Goal: Task Accomplishment & Management: Complete application form

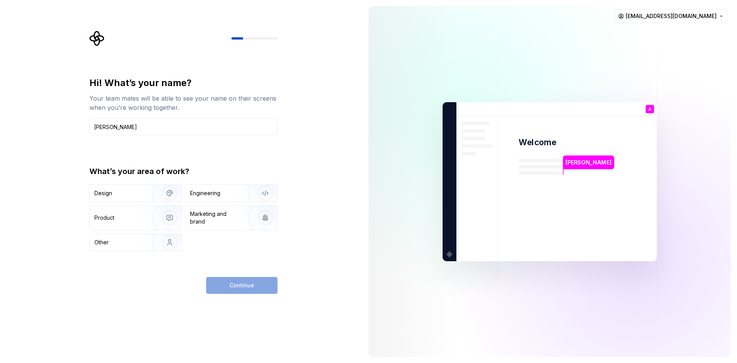
type input "[PERSON_NAME]"
click at [145, 158] on div "Hi! What’s your name? Your team mates will be able to see your name on their sc…" at bounding box center [183, 164] width 188 height 174
click at [128, 186] on div "Design" at bounding box center [136, 193] width 92 height 17
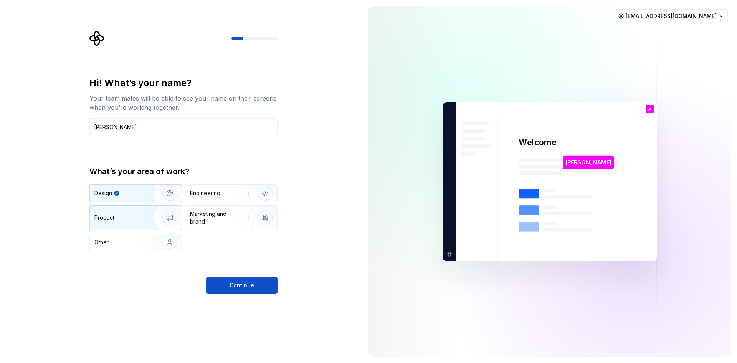
click at [137, 216] on div "Product" at bounding box center [119, 218] width 51 height 8
click at [122, 193] on div "Design" at bounding box center [118, 193] width 48 height 8
click at [258, 274] on div "Hi! What’s your name? Your team mates will be able to see your name on their sc…" at bounding box center [183, 185] width 188 height 217
click at [262, 280] on button "Continue" at bounding box center [241, 285] width 71 height 17
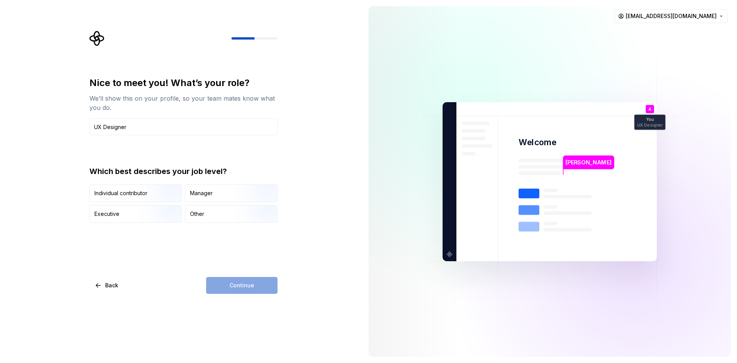
type input "UX Designer"
click at [71, 153] on div "Nice to meet you! What’s your role? We’ll show this on your profile, so your te…" at bounding box center [181, 181] width 362 height 363
click at [157, 191] on img "button" at bounding box center [163, 202] width 49 height 51
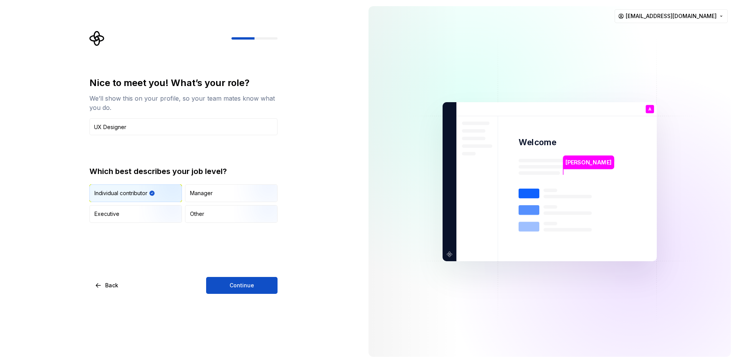
click at [259, 284] on button "Continue" at bounding box center [241, 285] width 71 height 17
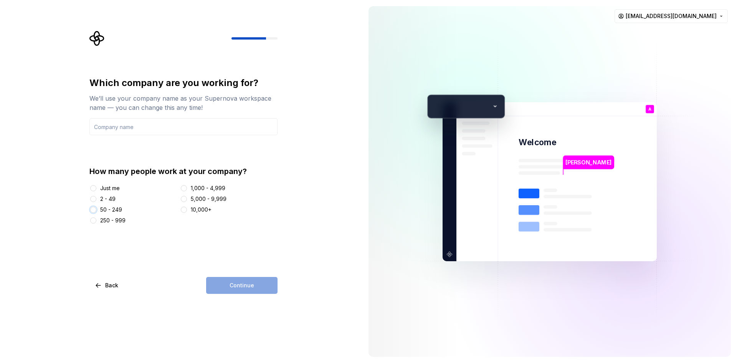
click at [94, 208] on button "50 - 249" at bounding box center [93, 209] width 6 height 6
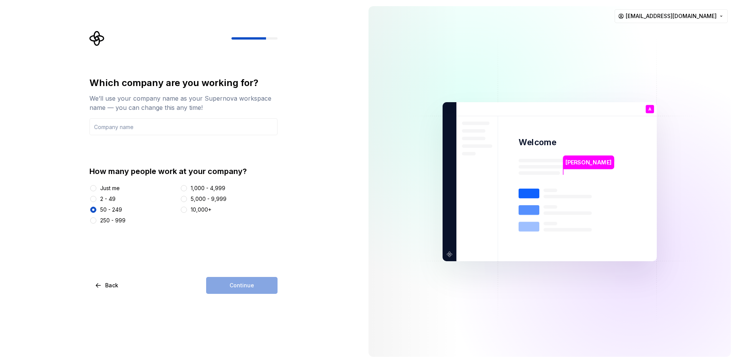
click at [261, 296] on div "Which company are you working for? We’ll use your company name as your Supernov…" at bounding box center [181, 181] width 362 height 363
click at [261, 287] on div "Continue" at bounding box center [241, 285] width 71 height 17
click at [198, 230] on div "Which company are you working for? We’ll use your company name as your Supernov…" at bounding box center [183, 185] width 188 height 217
click at [134, 127] on input "text" at bounding box center [183, 126] width 188 height 17
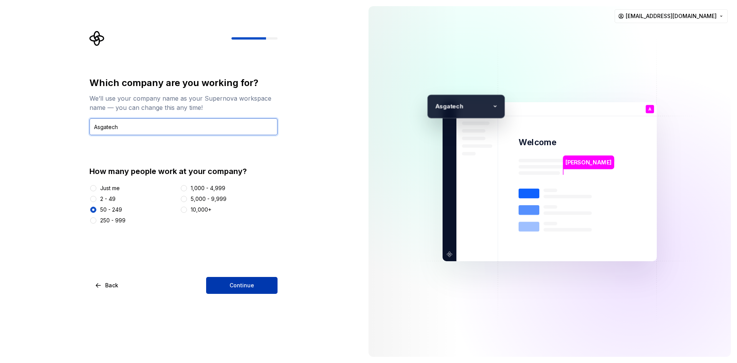
type input "Asgatech"
click at [236, 278] on button "Continue" at bounding box center [241, 285] width 71 height 17
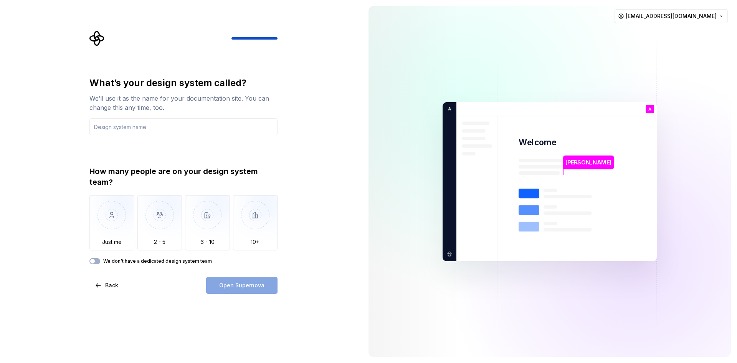
type input "A"
type input "[PERSON_NAME] Design system"
click at [120, 169] on div "How many people are on your design system team?" at bounding box center [183, 176] width 188 height 21
click at [116, 228] on img "button" at bounding box center [111, 220] width 45 height 51
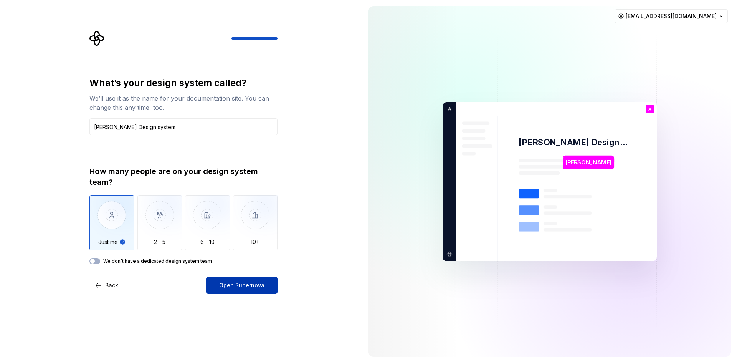
click at [262, 290] on button "Open Supernova" at bounding box center [241, 285] width 71 height 17
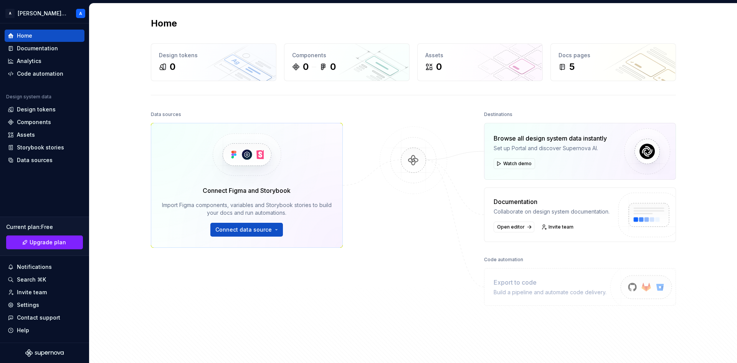
click at [413, 161] on img at bounding box center [413, 167] width 74 height 83
click at [516, 163] on span "Watch demo" at bounding box center [517, 163] width 28 height 6
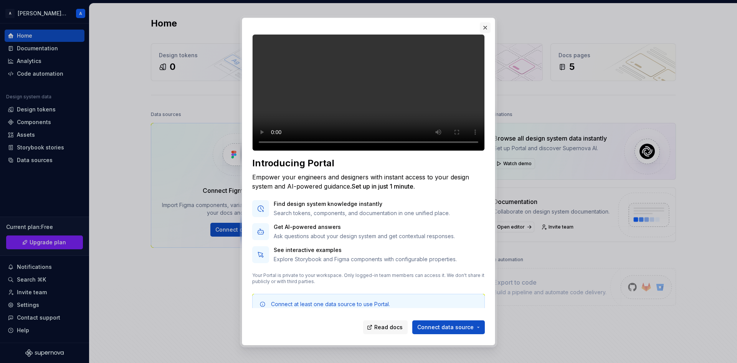
drag, startPoint x: 491, startPoint y: 17, endPoint x: 488, endPoint y: 24, distance: 7.6
click at [491, 18] on div "Introducing Portal Empower your engineers and designers with instant access to …" at bounding box center [368, 181] width 257 height 331
click at [488, 24] on button "button" at bounding box center [485, 27] width 11 height 11
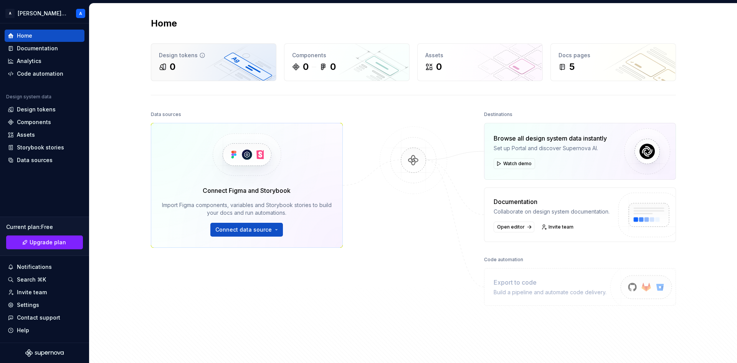
click at [218, 67] on div "0" at bounding box center [213, 67] width 109 height 12
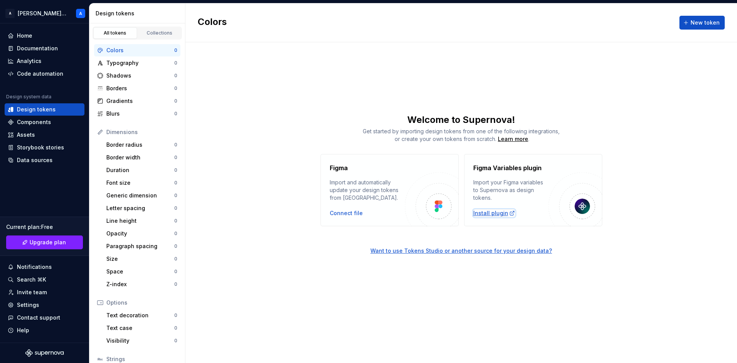
click at [489, 214] on div "Install plugin" at bounding box center [494, 213] width 42 height 8
click at [226, 225] on div "Figma Import and automatically update your design tokens from [GEOGRAPHIC_DATA]…" at bounding box center [460, 190] width 551 height 72
click at [151, 31] on div "Collections" at bounding box center [159, 33] width 38 height 6
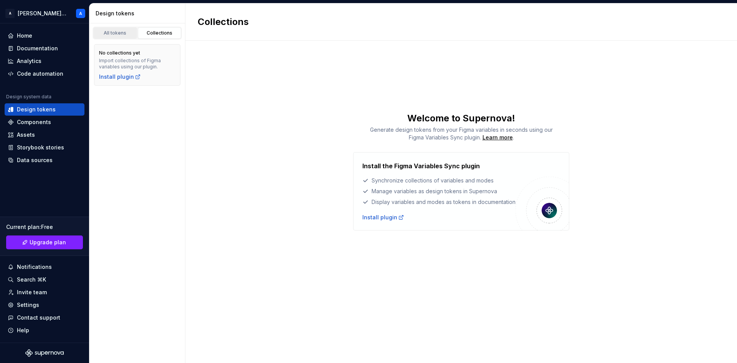
click at [118, 31] on div "All tokens" at bounding box center [115, 33] width 38 height 6
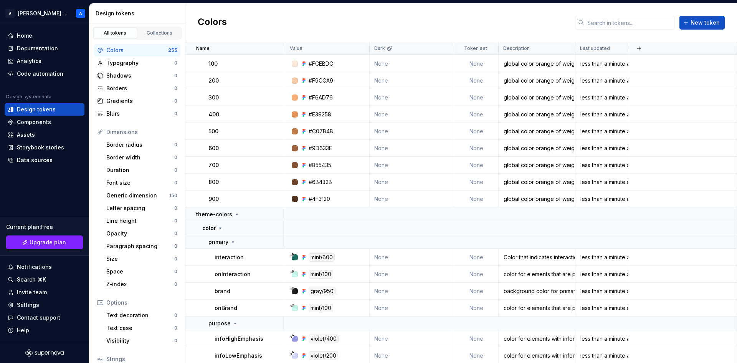
scroll to position [2571, 0]
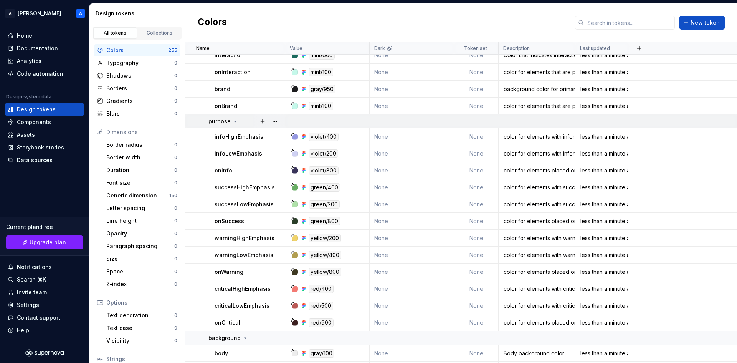
click at [233, 119] on icon at bounding box center [235, 121] width 6 height 6
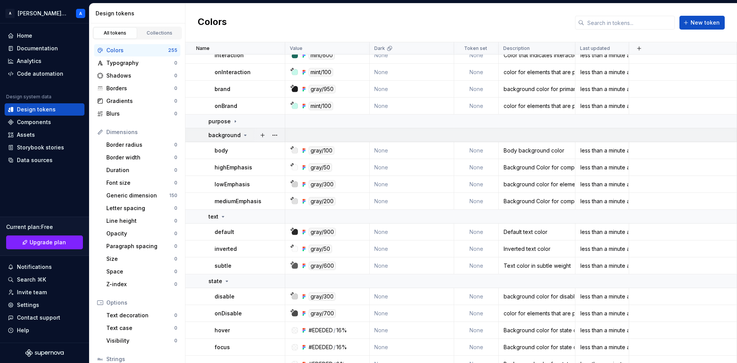
click at [244, 134] on icon at bounding box center [245, 135] width 6 height 6
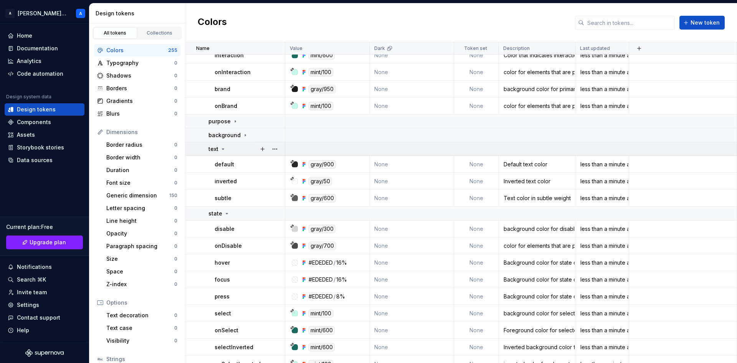
click at [221, 148] on icon at bounding box center [223, 149] width 6 height 6
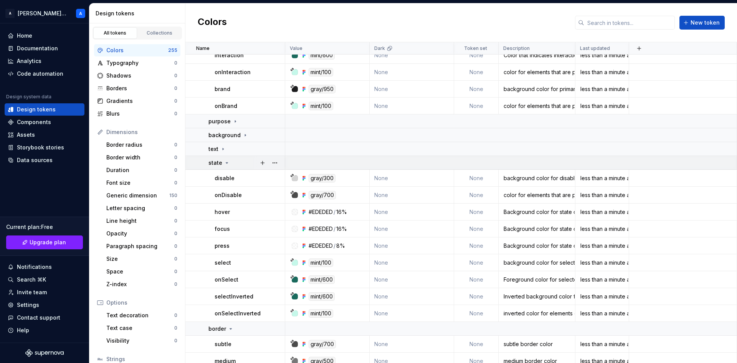
click at [224, 163] on icon at bounding box center [227, 163] width 6 height 6
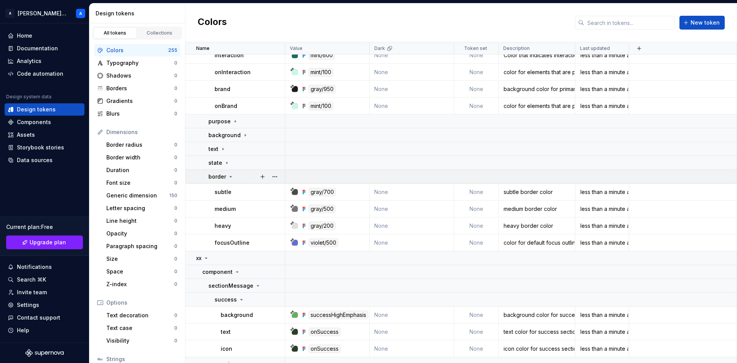
click at [231, 174] on icon at bounding box center [231, 176] width 6 height 6
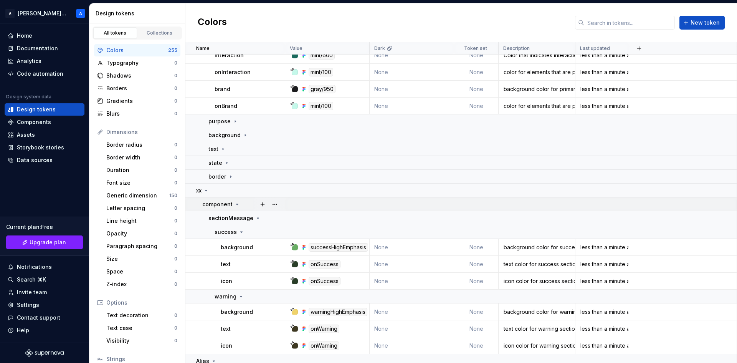
click at [234, 205] on icon at bounding box center [237, 204] width 6 height 6
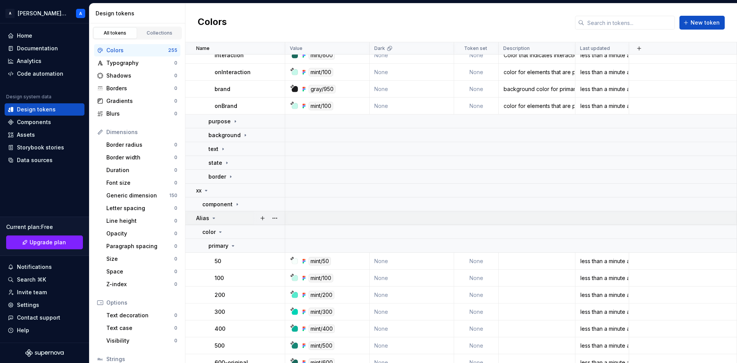
click at [214, 216] on icon at bounding box center [214, 218] width 6 height 6
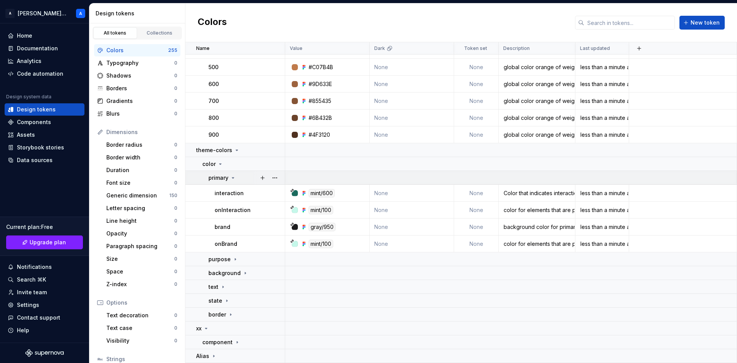
click at [233, 178] on icon at bounding box center [233, 177] width 2 height 1
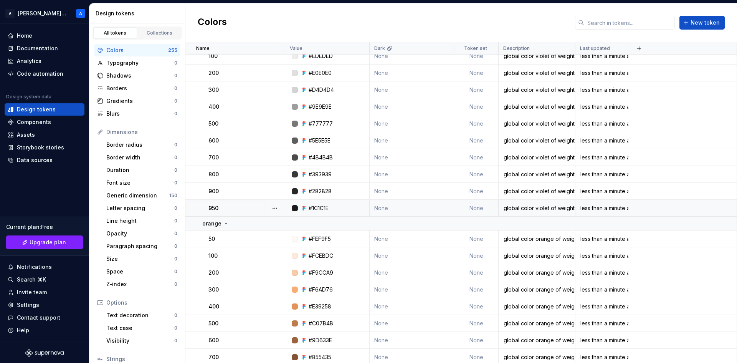
scroll to position [2174, 0]
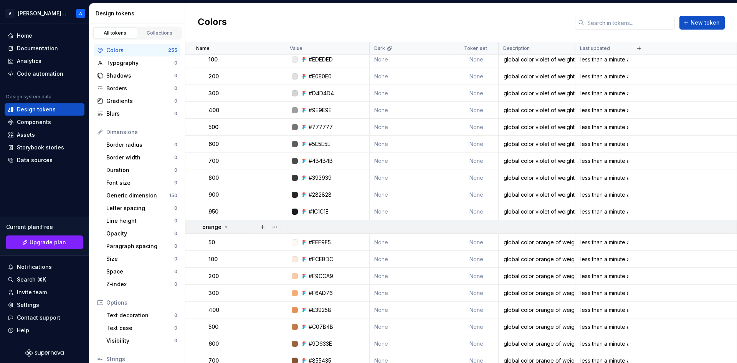
click at [225, 227] on icon at bounding box center [226, 226] width 2 height 1
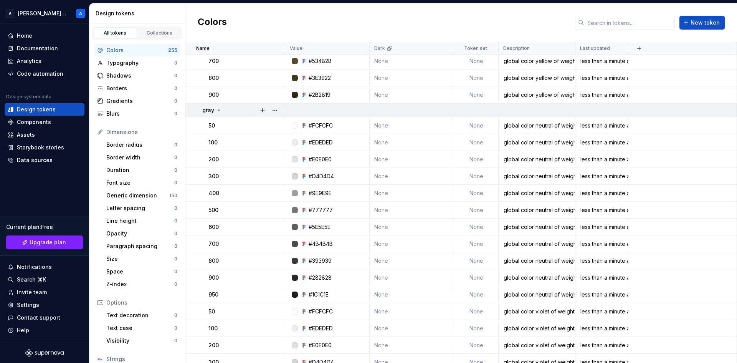
click at [218, 109] on icon at bounding box center [219, 110] width 6 height 6
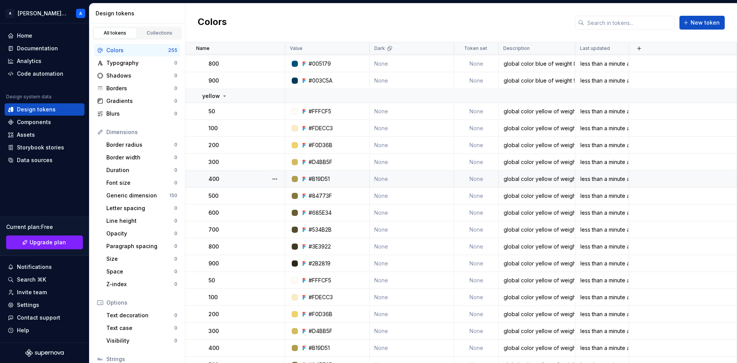
scroll to position [1557, 0]
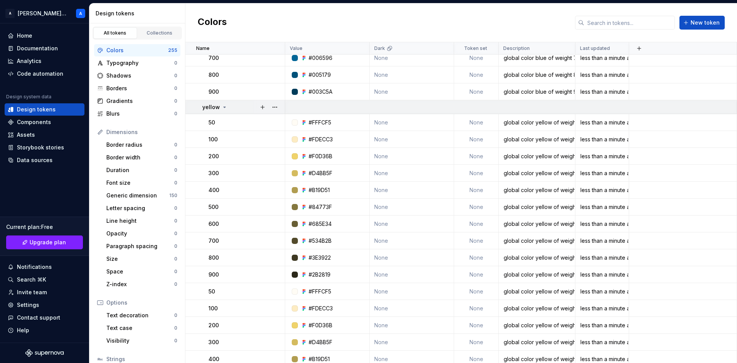
click at [224, 104] on div "yellow" at bounding box center [214, 107] width 25 height 8
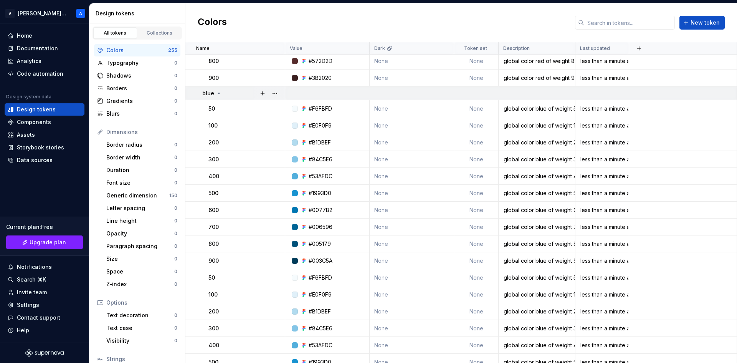
click at [218, 94] on icon at bounding box center [219, 93] width 6 height 6
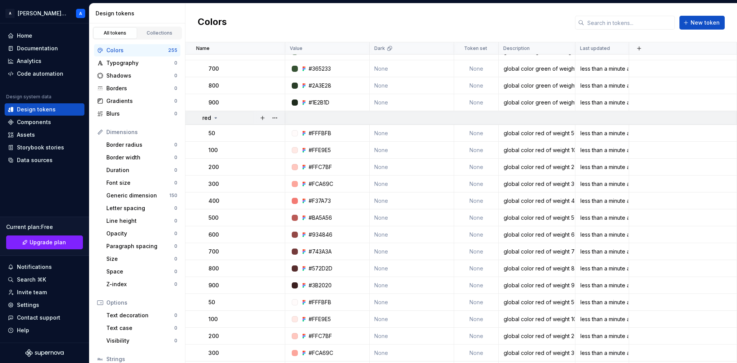
click at [214, 116] on icon at bounding box center [216, 118] width 6 height 6
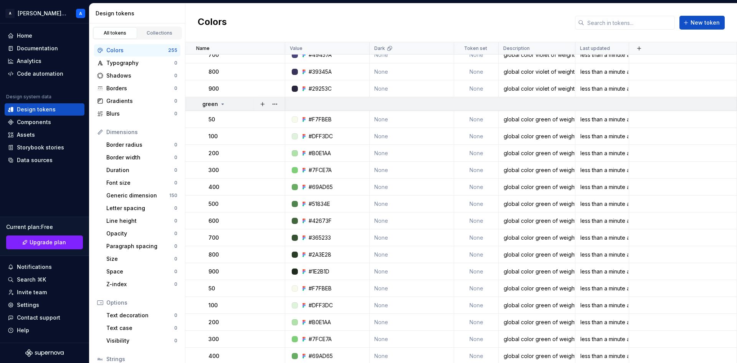
click at [221, 104] on icon at bounding box center [222, 104] width 6 height 6
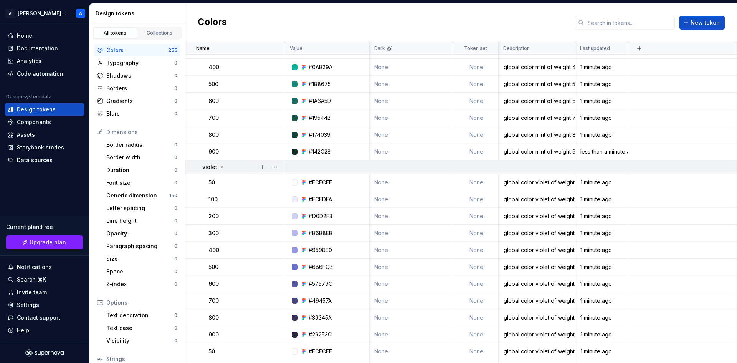
click at [225, 165] on div "violet" at bounding box center [243, 167] width 82 height 8
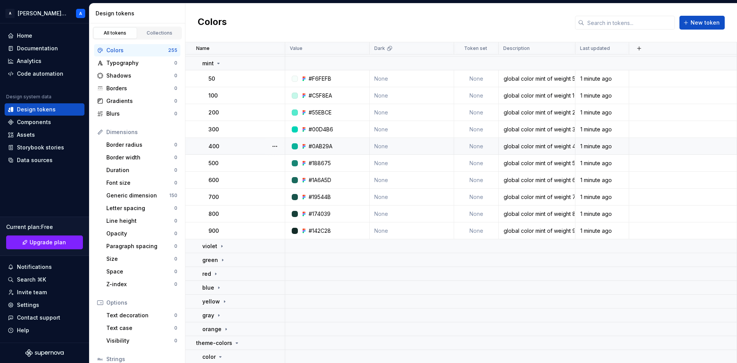
scroll to position [0, 0]
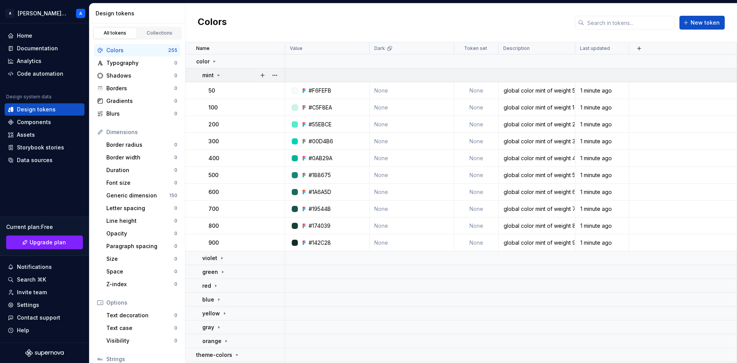
click at [224, 76] on div "mint" at bounding box center [243, 75] width 82 height 8
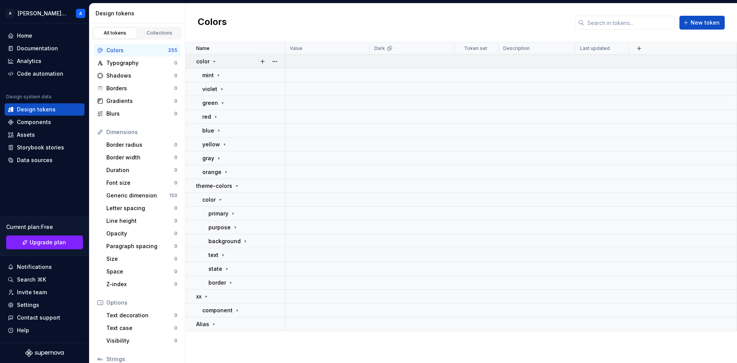
click at [215, 62] on icon at bounding box center [214, 61] width 6 height 6
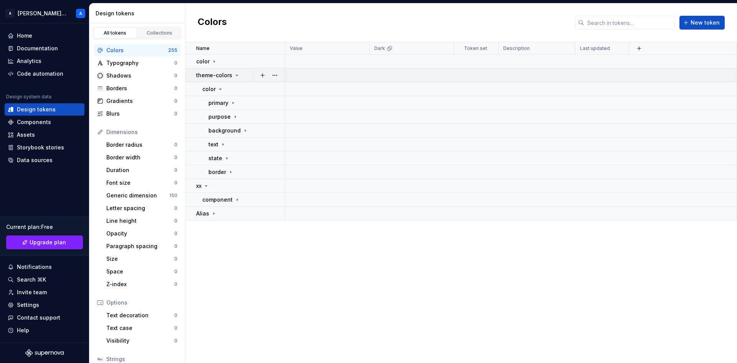
click at [239, 73] on div "theme-colors" at bounding box center [240, 75] width 88 height 8
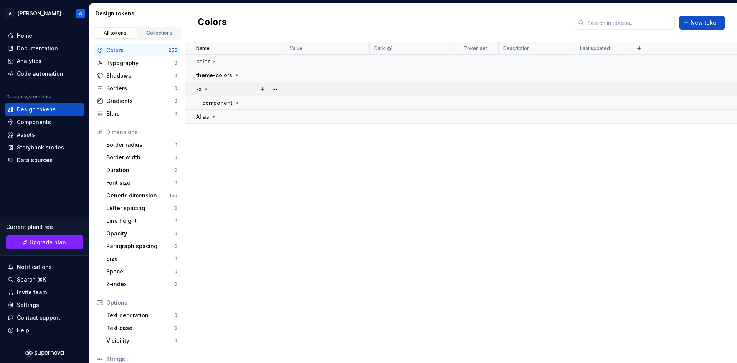
click at [209, 91] on icon at bounding box center [206, 89] width 6 height 6
click at [207, 86] on icon at bounding box center [206, 89] width 6 height 6
click at [208, 90] on icon at bounding box center [206, 89] width 6 height 6
click at [212, 102] on icon at bounding box center [214, 103] width 6 height 6
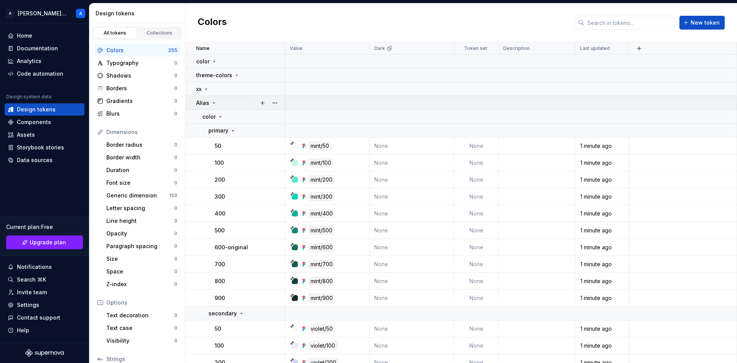
click at [213, 102] on icon at bounding box center [214, 102] width 2 height 1
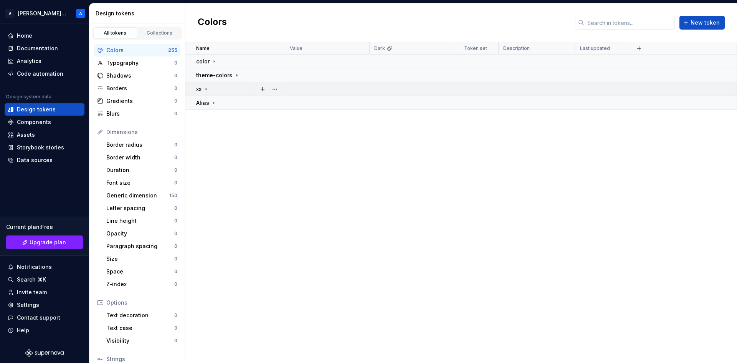
click at [215, 87] on div "xx" at bounding box center [240, 89] width 88 height 8
click at [220, 98] on td "component" at bounding box center [235, 103] width 100 height 14
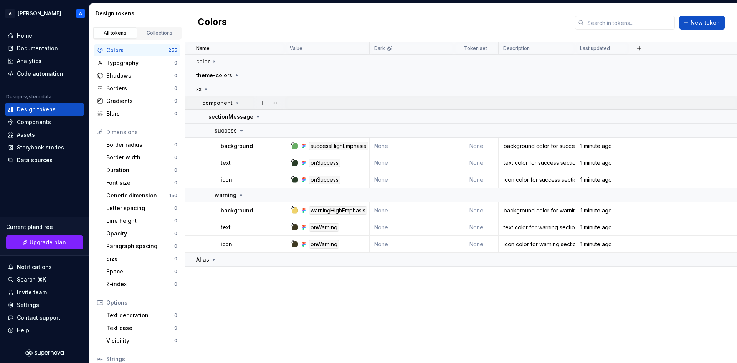
click at [232, 101] on div "component" at bounding box center [221, 103] width 38 height 8
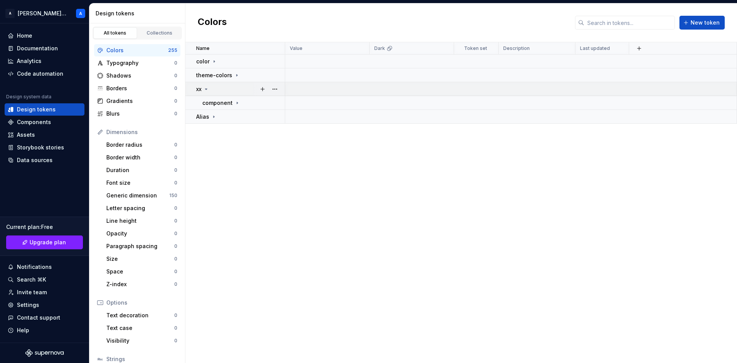
click at [213, 89] on div "xx" at bounding box center [240, 89] width 88 height 8
click at [155, 33] on div "Collections" at bounding box center [159, 33] width 38 height 6
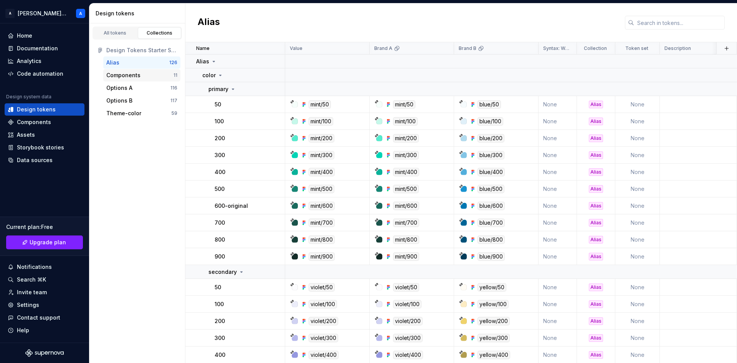
click at [142, 76] on div "Components" at bounding box center [139, 75] width 67 height 8
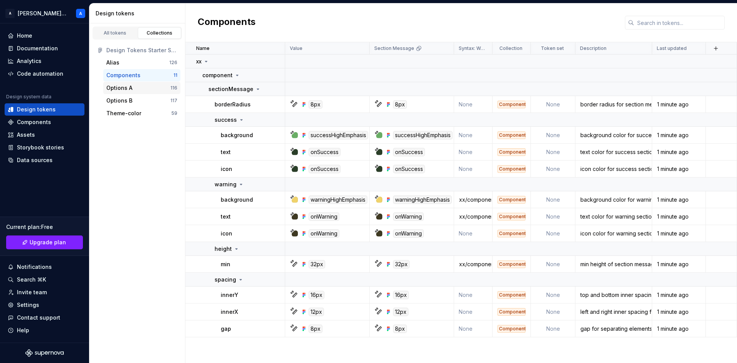
click at [151, 87] on div "Options A" at bounding box center [138, 88] width 64 height 8
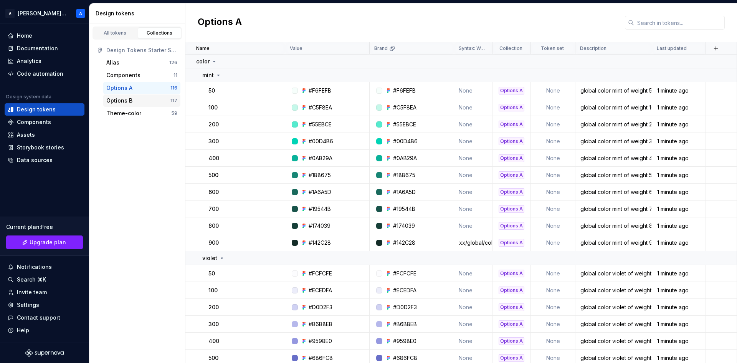
click at [135, 103] on div "Options B" at bounding box center [138, 101] width 64 height 8
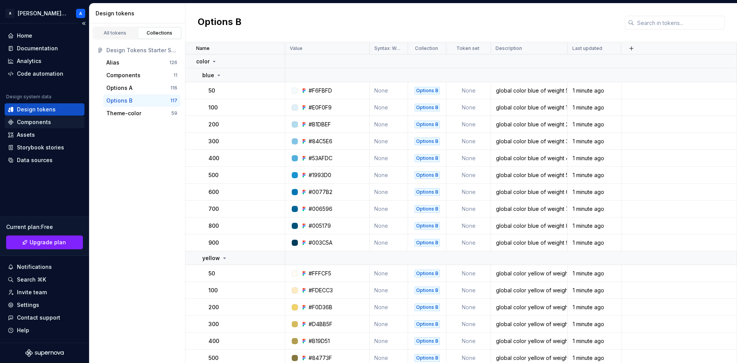
click at [46, 121] on div "Components" at bounding box center [34, 122] width 34 height 8
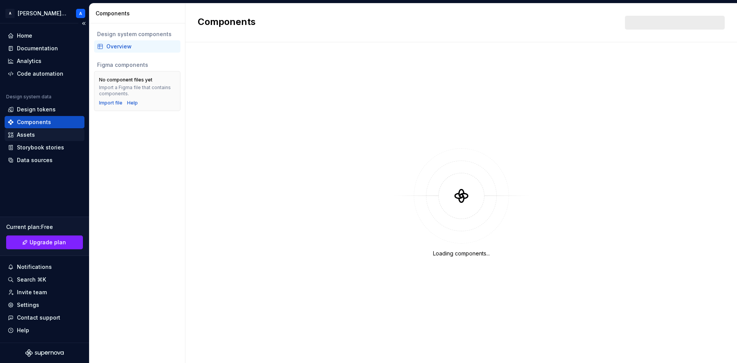
click at [38, 131] on div "Assets" at bounding box center [45, 135] width 74 height 8
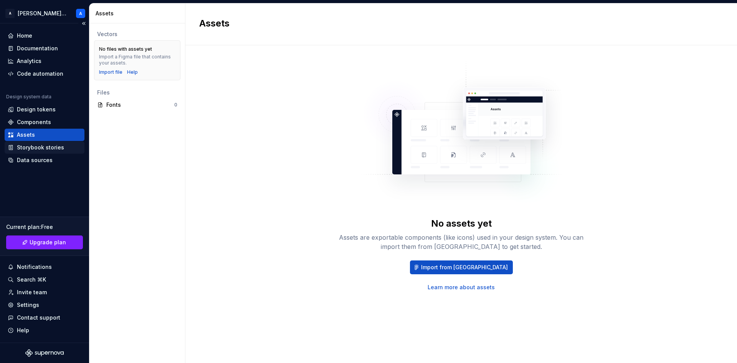
click at [66, 150] on div "Storybook stories" at bounding box center [45, 147] width 74 height 8
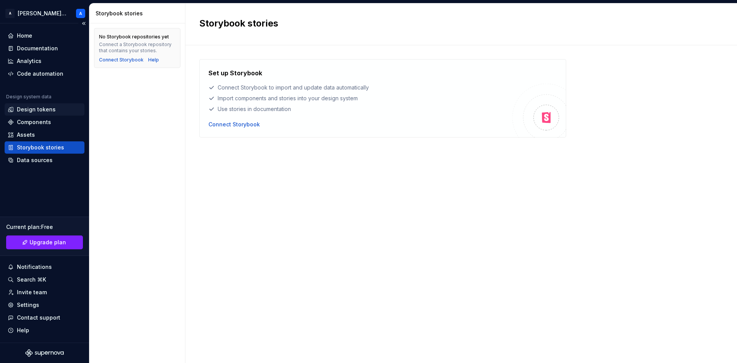
click at [43, 108] on div "Design tokens" at bounding box center [36, 110] width 39 height 8
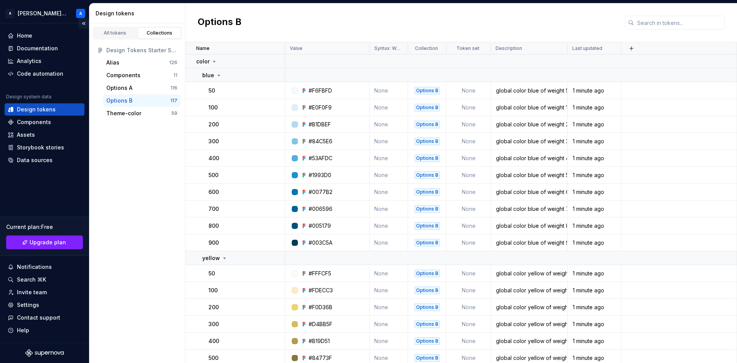
click at [83, 23] on button "Collapse sidebar" at bounding box center [83, 23] width 11 height 11
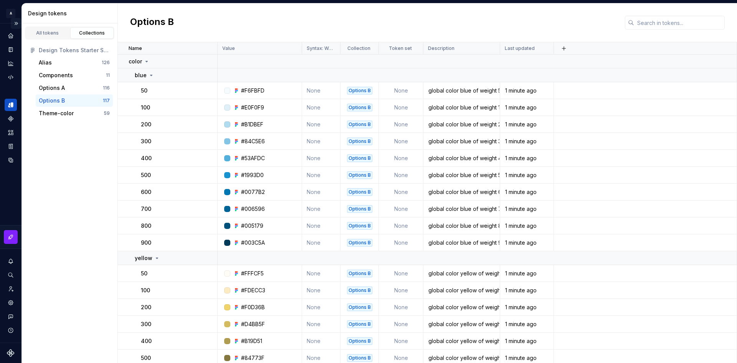
click at [16, 24] on button "Expand sidebar" at bounding box center [16, 23] width 11 height 11
